Goal: Transaction & Acquisition: Subscribe to service/newsletter

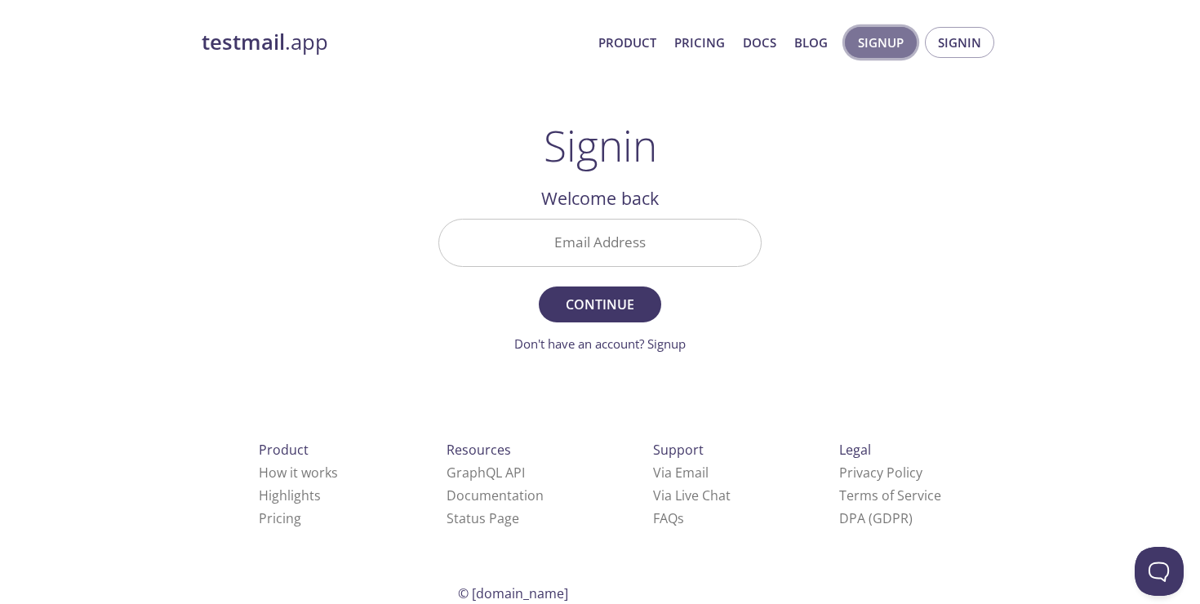
click at [886, 46] on span "Signup" at bounding box center [881, 42] width 46 height 21
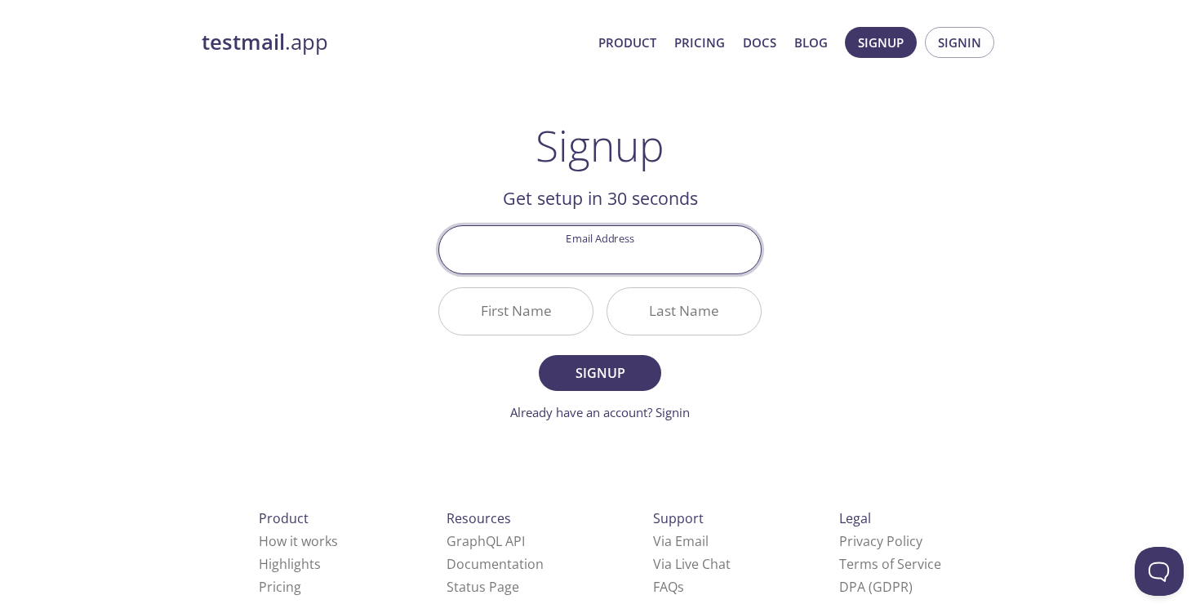
click at [604, 246] on input "Email Address" at bounding box center [600, 249] width 322 height 47
type input "[PERSON_NAME][EMAIL_ADDRESS][DOMAIN_NAME]"
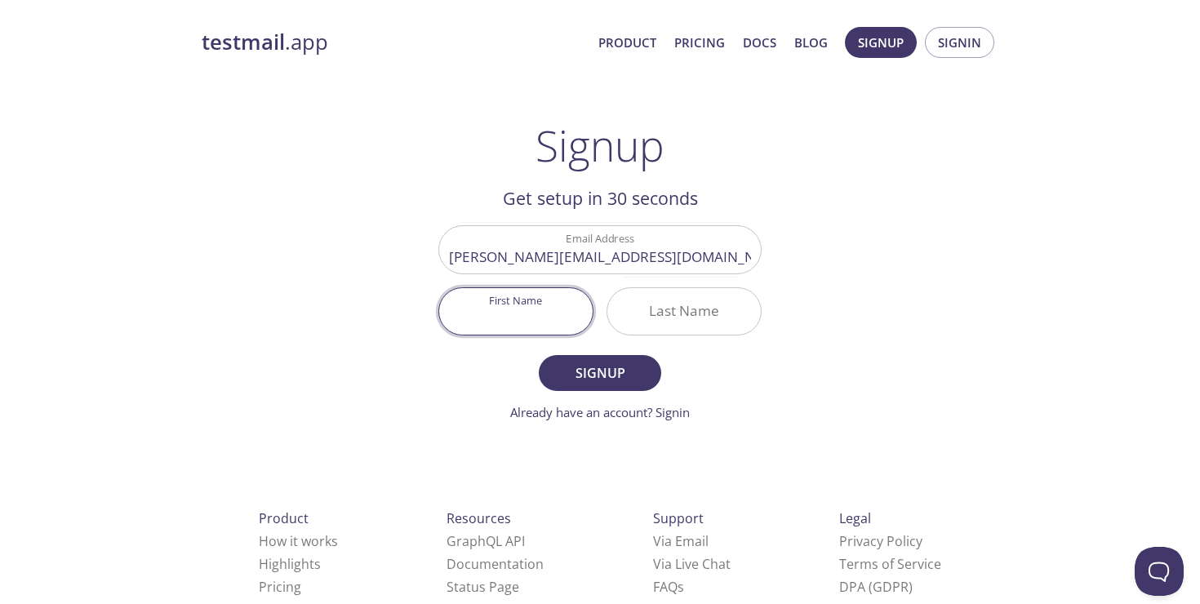
click at [511, 321] on input "First Name" at bounding box center [515, 311] width 153 height 47
type input "[PERSON_NAME]"
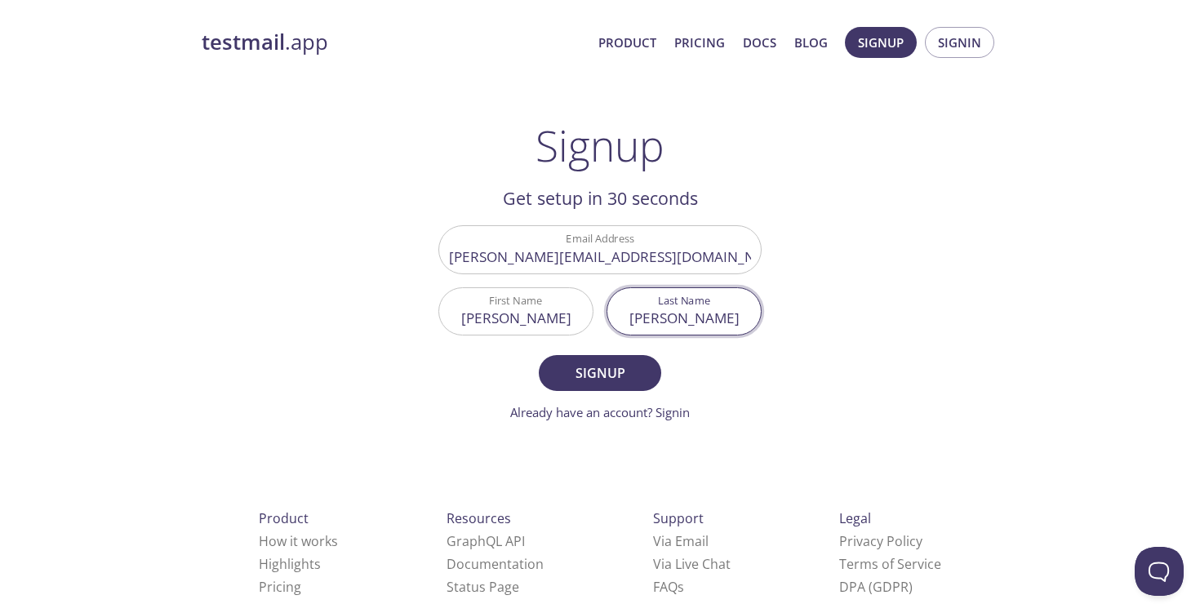
type input "[PERSON_NAME]"
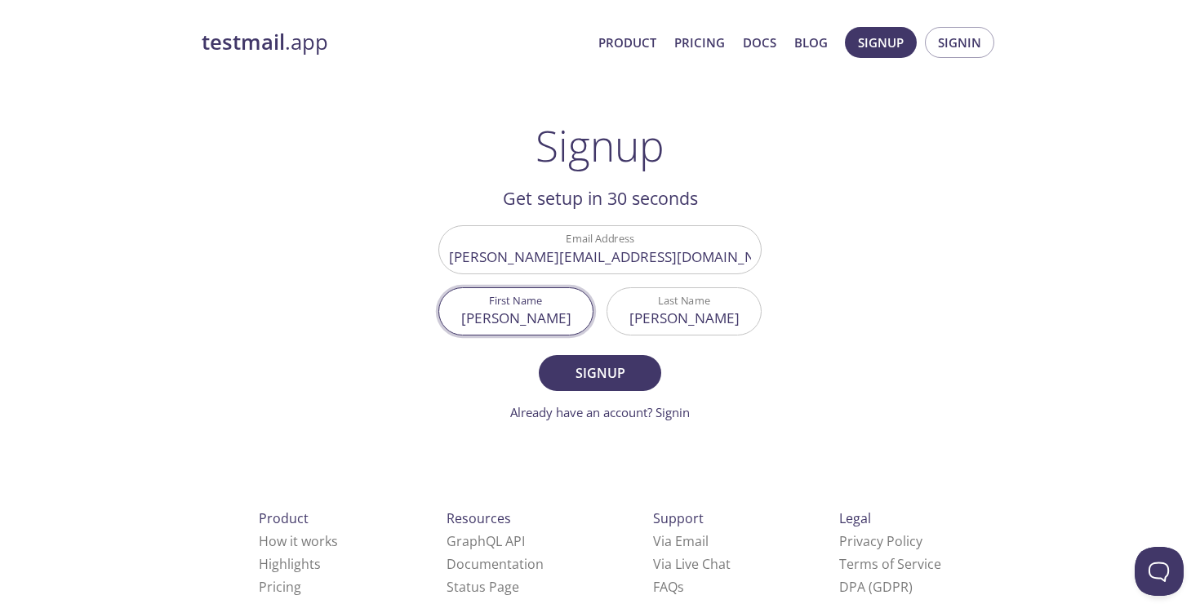
click at [540, 319] on input "[PERSON_NAME]" at bounding box center [515, 311] width 153 height 47
type input "[PERSON_NAME]"
click at [585, 374] on span "Signup" at bounding box center [600, 373] width 87 height 23
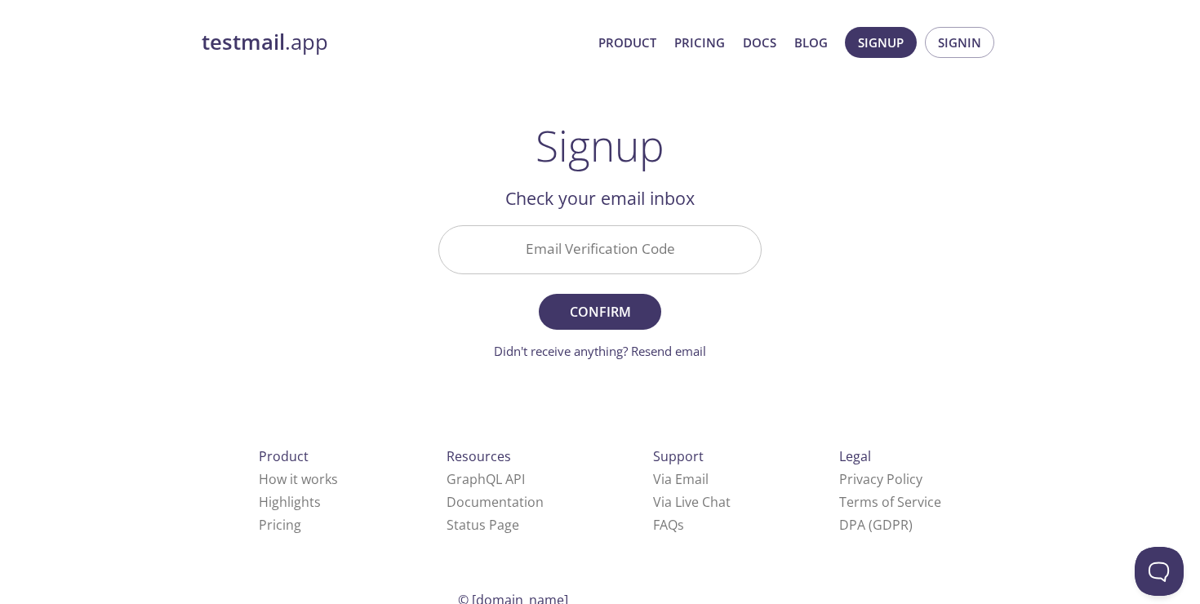
click at [593, 242] on input "Email Verification Code" at bounding box center [600, 249] width 322 height 47
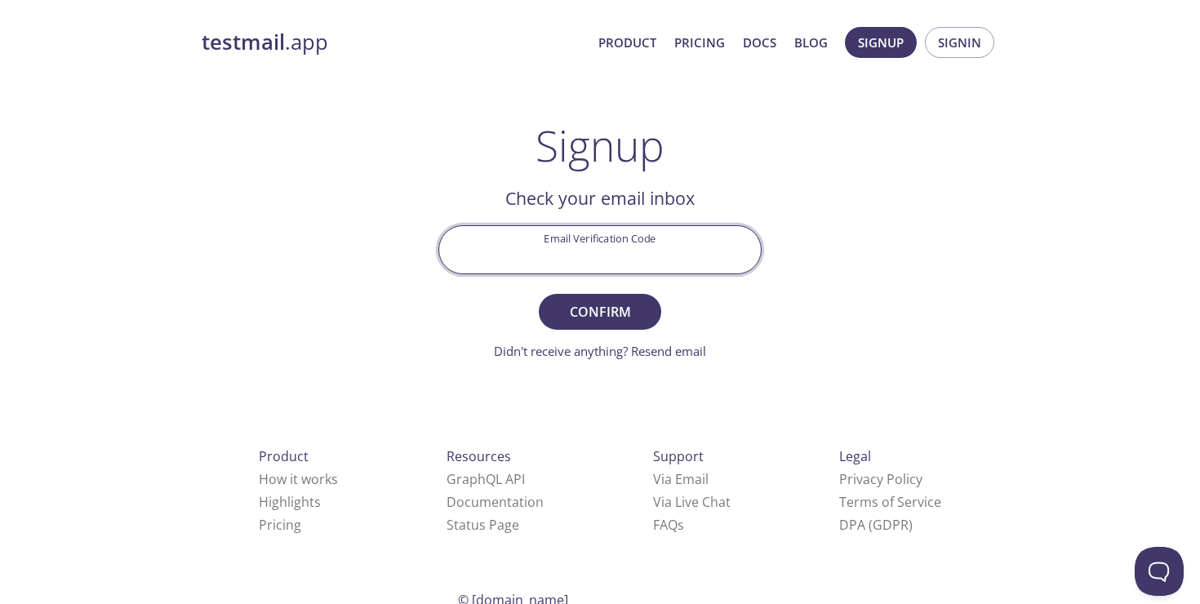
paste input "RDWP3ZB"
type input "RDWP3ZB"
click at [604, 311] on span "Confirm" at bounding box center [600, 311] width 87 height 23
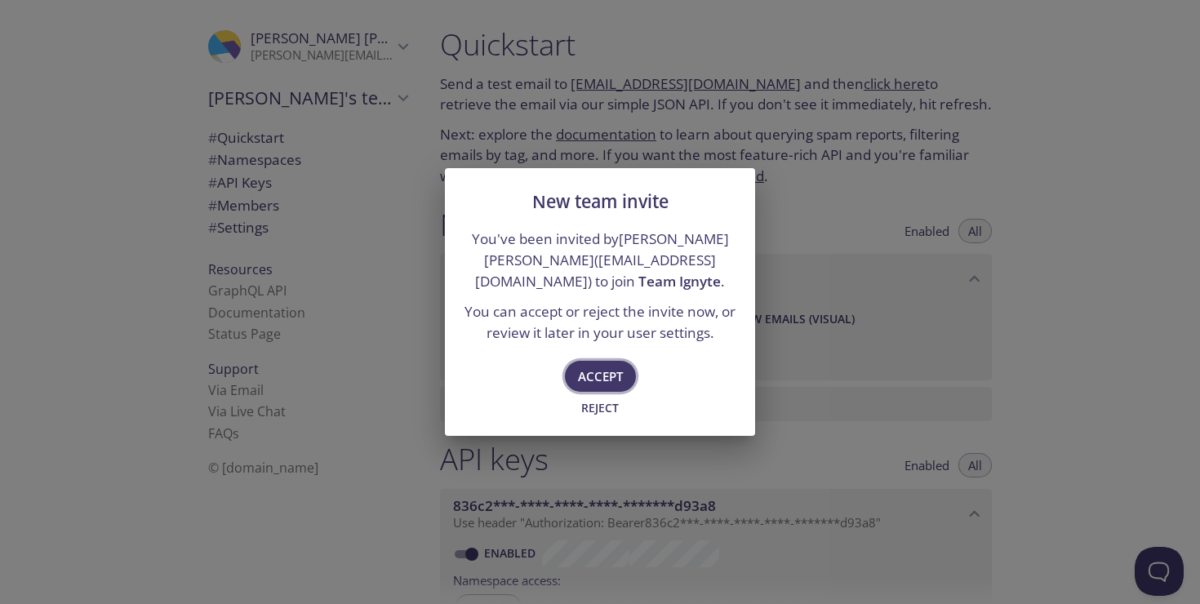
click at [606, 372] on span "Accept" at bounding box center [600, 376] width 45 height 21
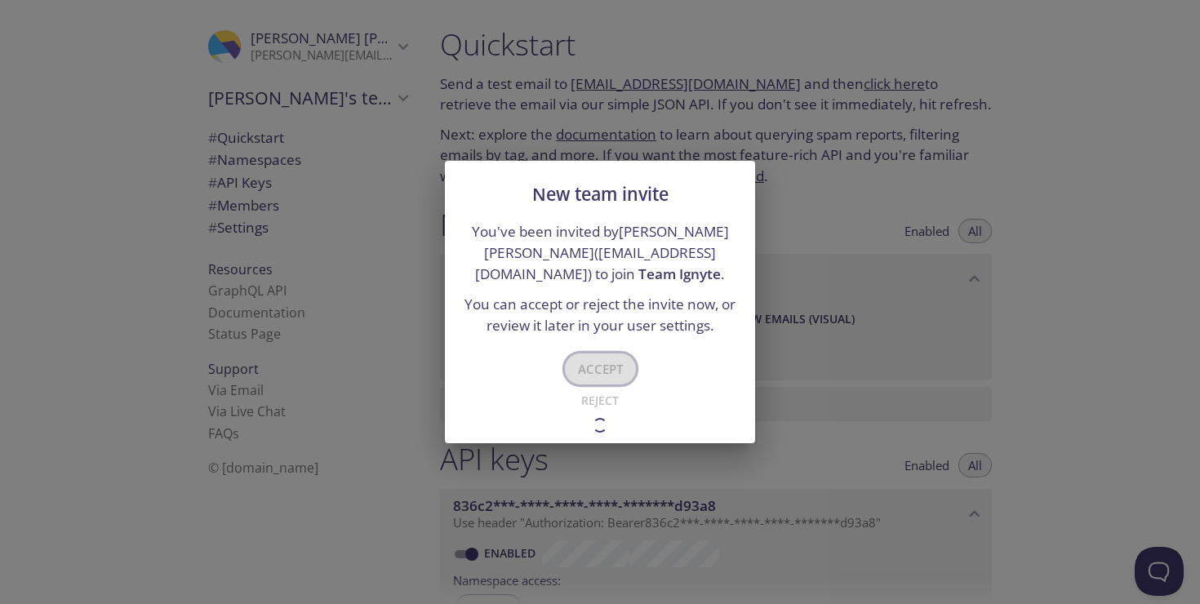
type input "Team Ignyte"
